Goal: Find specific page/section: Find specific page/section

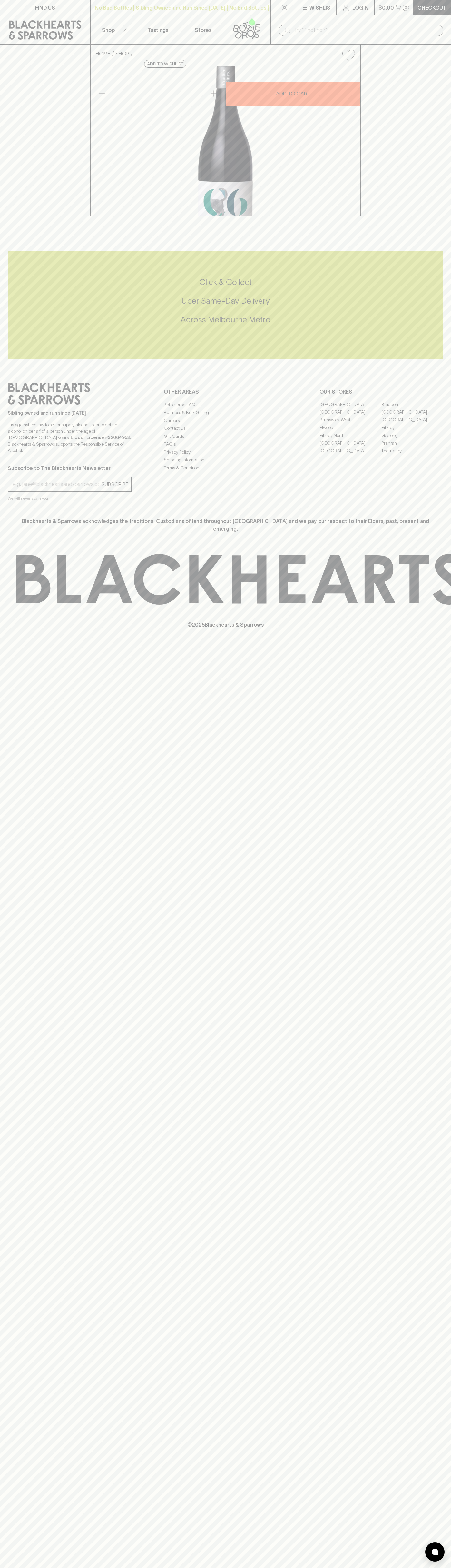
click at [50, 12] on p "FIND US" at bounding box center [46, 7] width 20 height 8
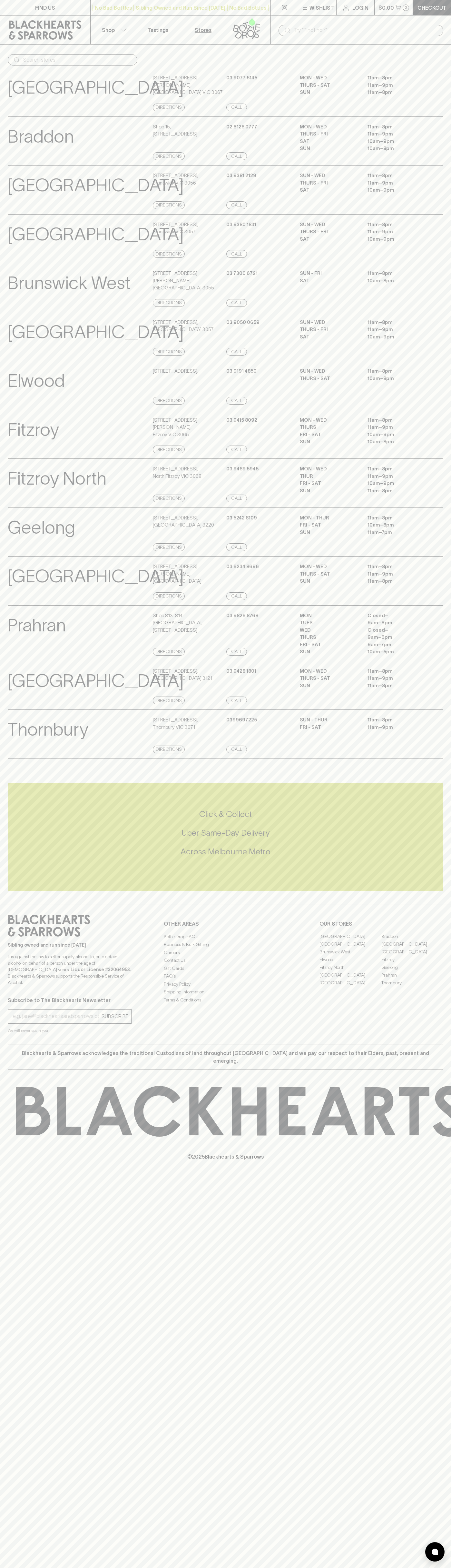
click at [449, 1408] on div "FIND US | No Bad Bottles | Sibling Owned and Run Since [DATE] | No Bad Bottles …" at bounding box center [226, 784] width 451 height 1568
click at [198, 1568] on html "FIND US | No Bad Bottles | Sibling Owned and Run Since [DATE] | No Bad Bottles …" at bounding box center [226, 784] width 451 height 1568
click at [11, 694] on p "[GEOGRAPHIC_DATA]" at bounding box center [96, 681] width 176 height 27
